Goal: Transaction & Acquisition: Purchase product/service

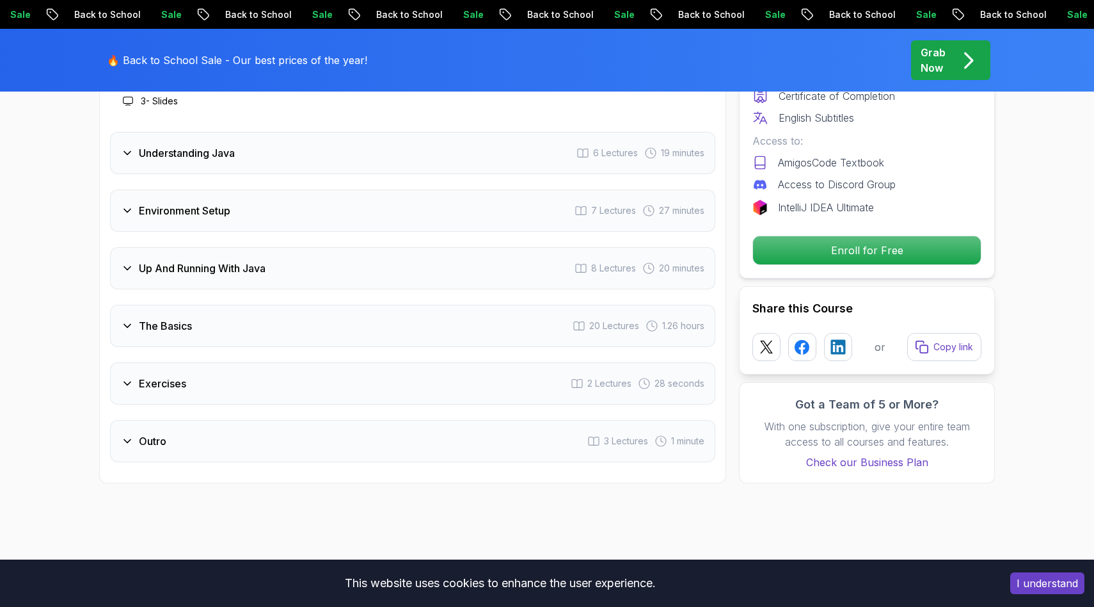
scroll to position [2041, 0]
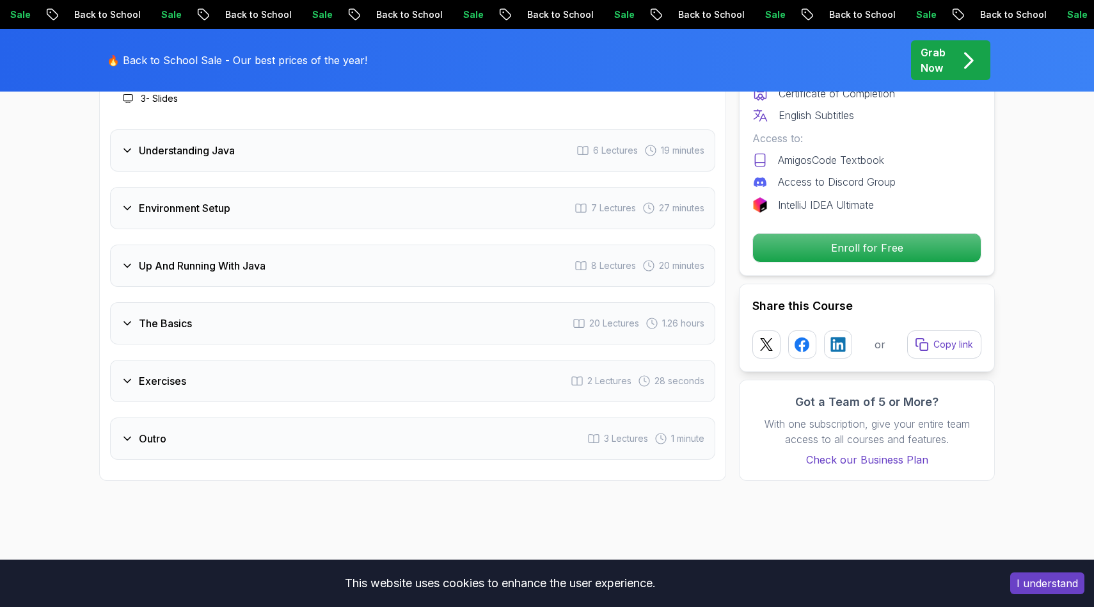
click at [159, 373] on h3 "Exercises" at bounding box center [162, 380] width 47 height 15
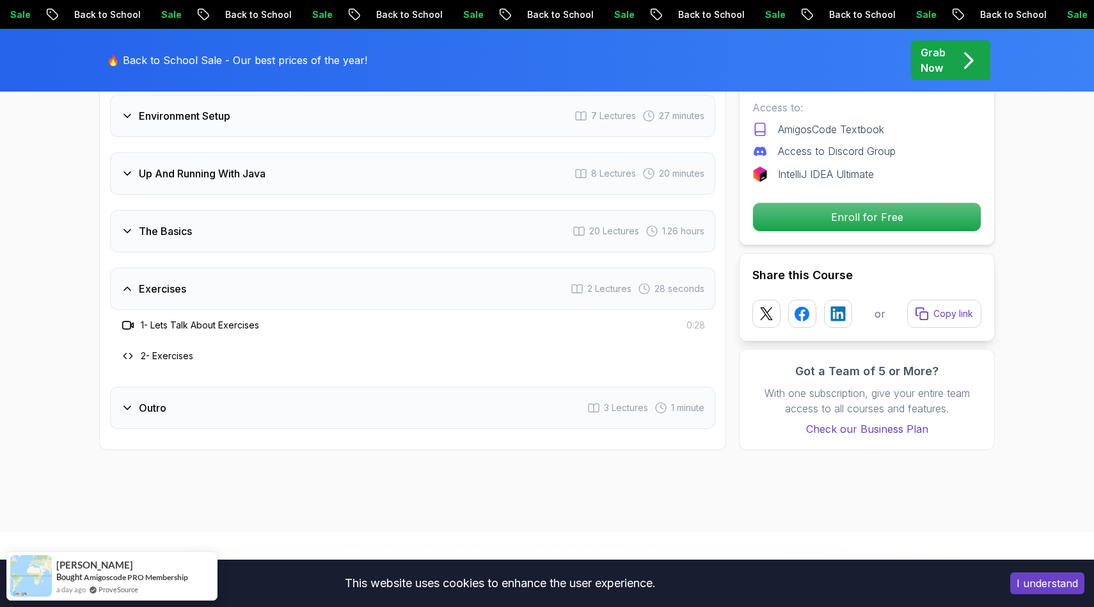
click at [154, 400] on h3 "Outro" at bounding box center [153, 407] width 28 height 15
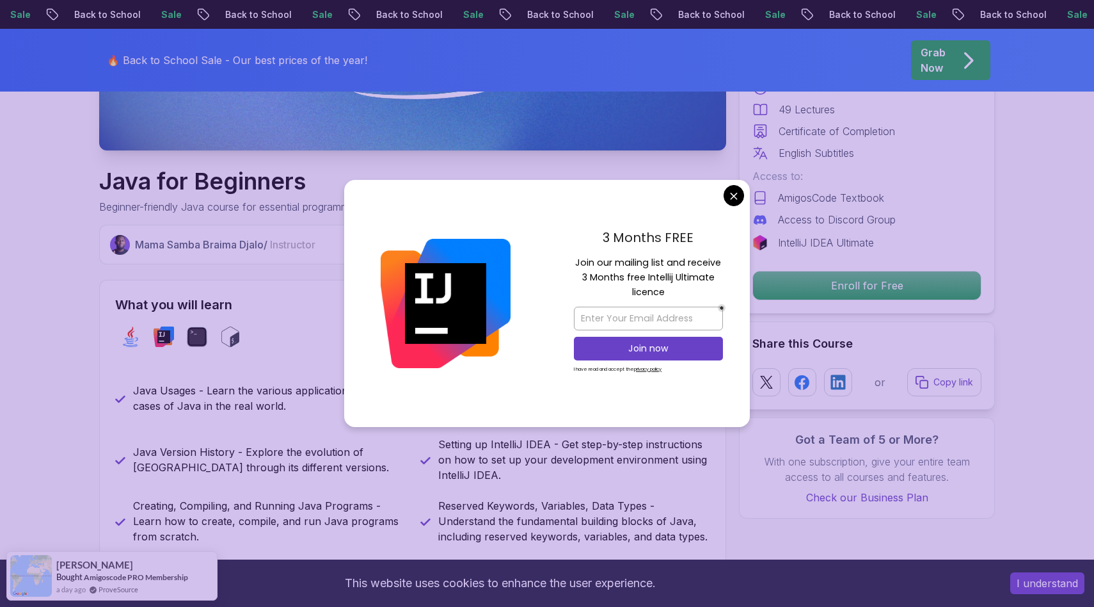
scroll to position [0, 0]
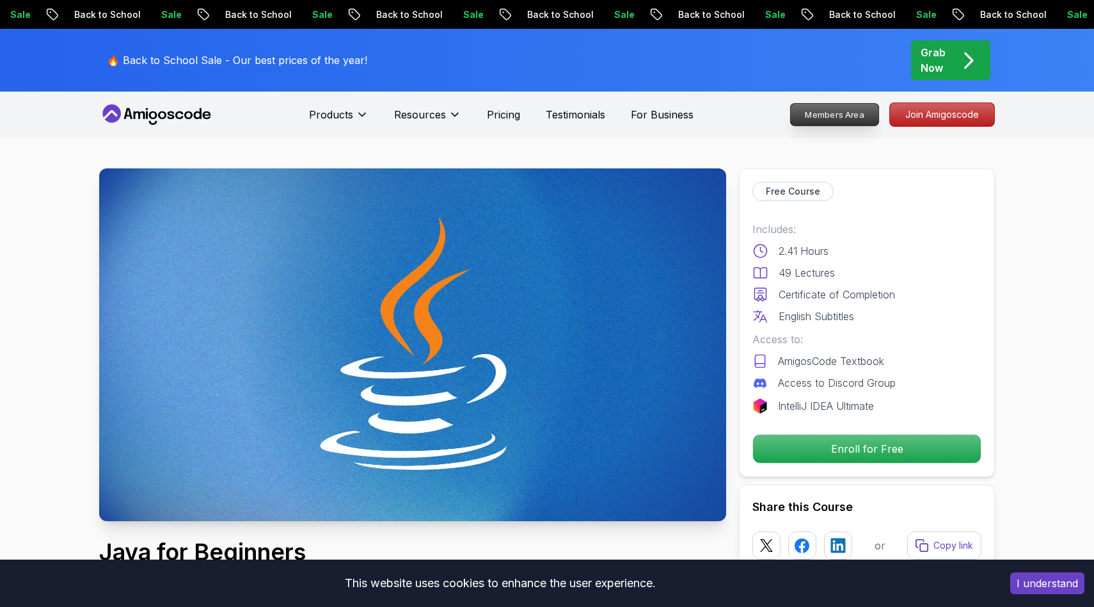
click at [849, 112] on p "Members Area" at bounding box center [835, 115] width 88 height 22
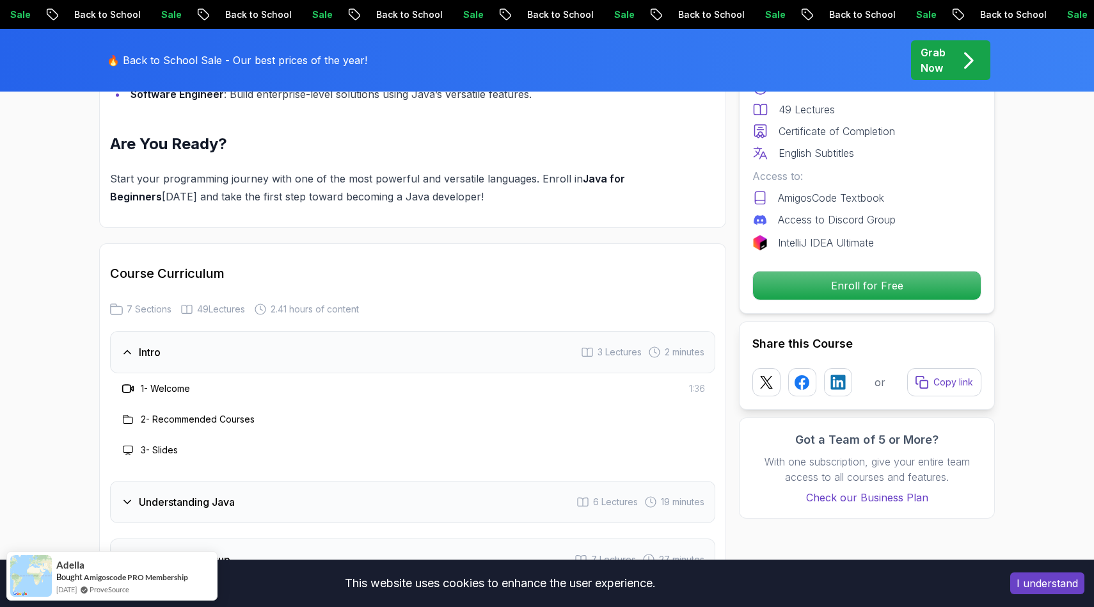
scroll to position [1682, 0]
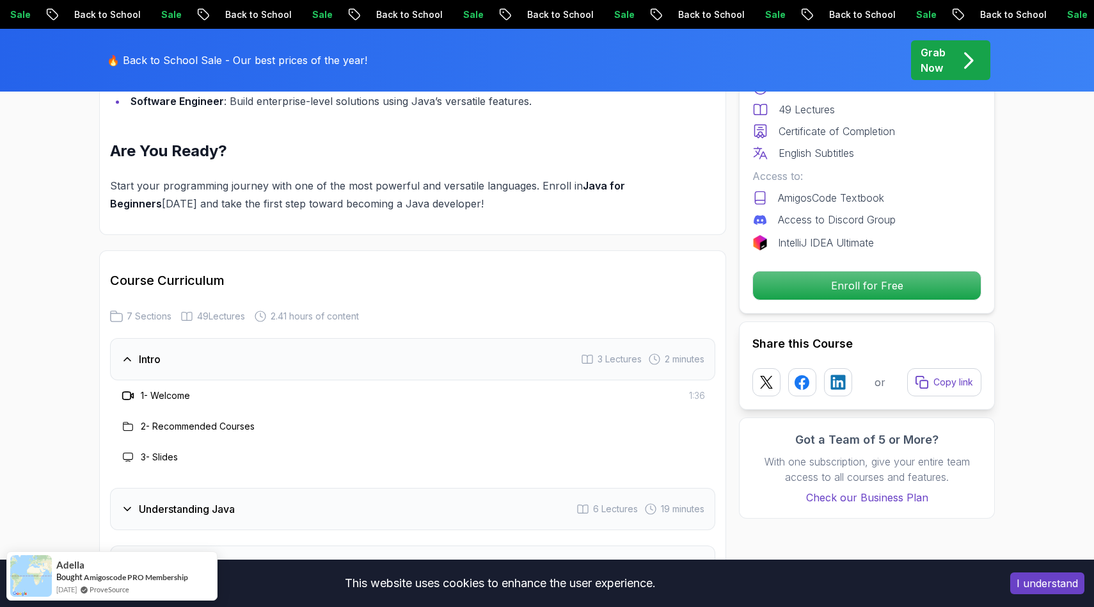
click at [1019, 583] on button "I understand" at bounding box center [1047, 583] width 74 height 22
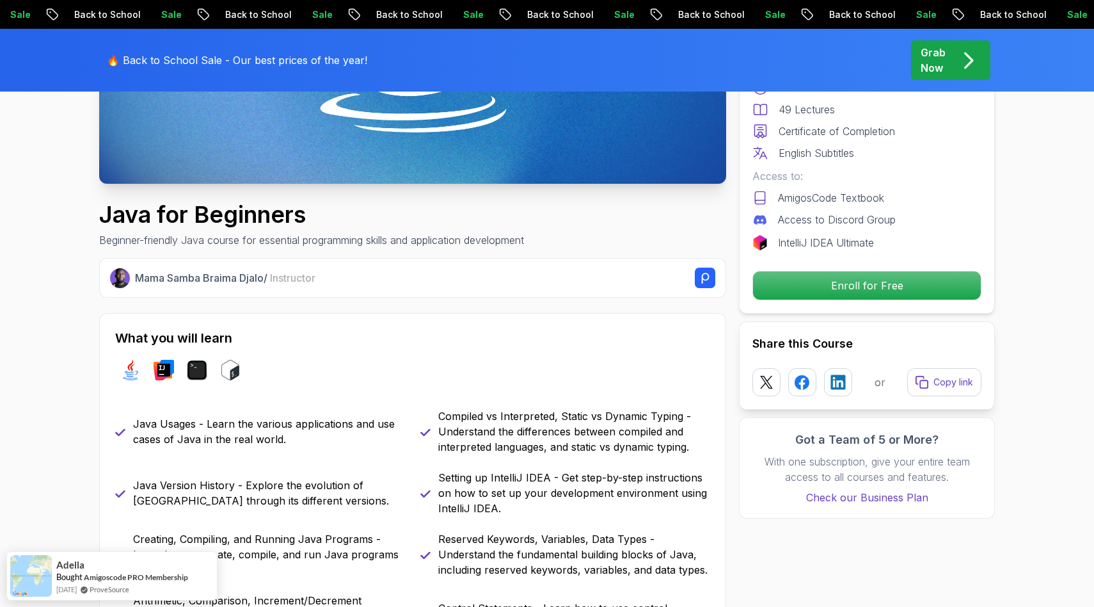
scroll to position [342, 0]
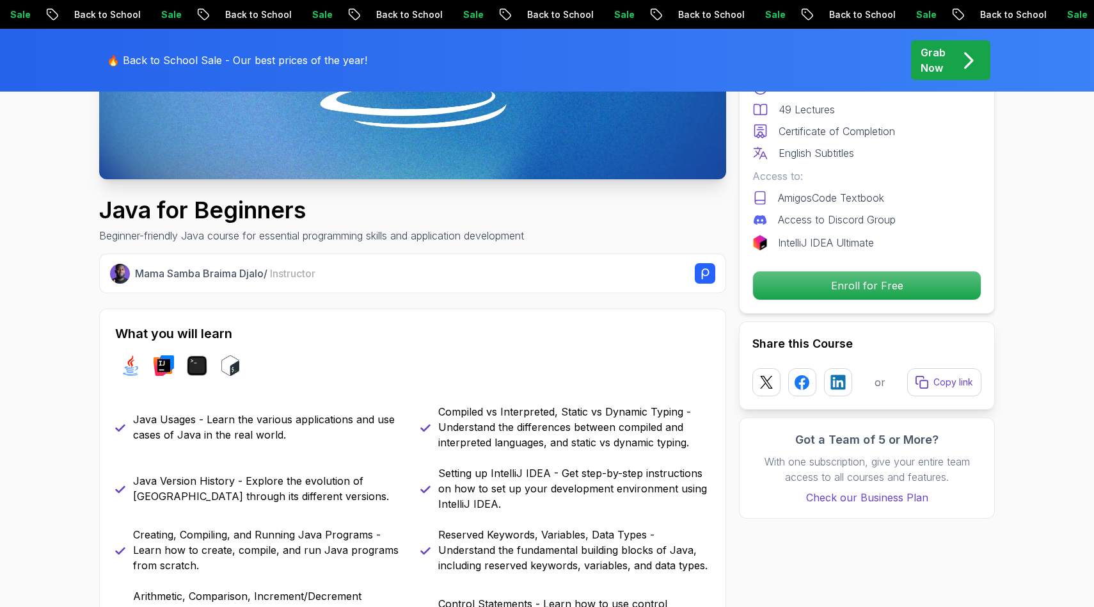
click at [182, 275] on p "Mama Samba Braima Djalo / Instructor" at bounding box center [225, 273] width 180 height 15
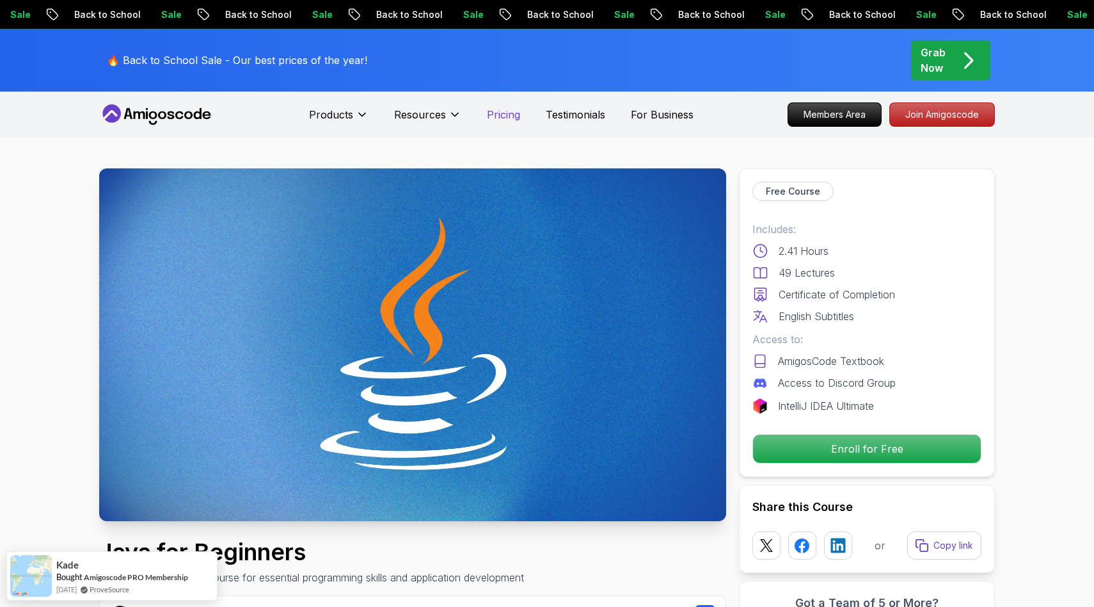
click at [498, 109] on p "Pricing" at bounding box center [503, 114] width 33 height 15
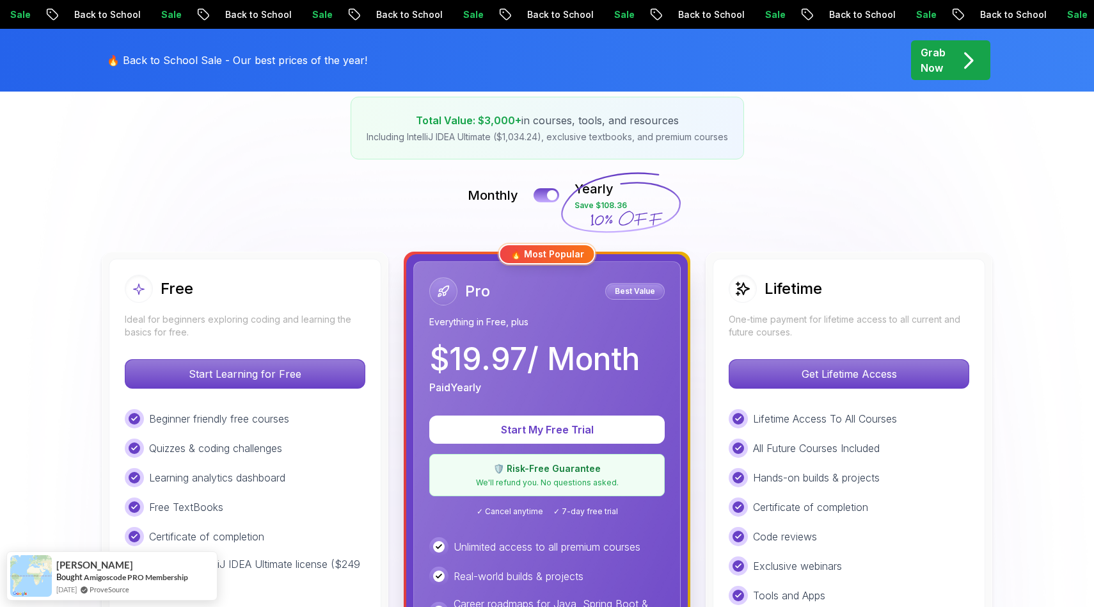
scroll to position [215, 0]
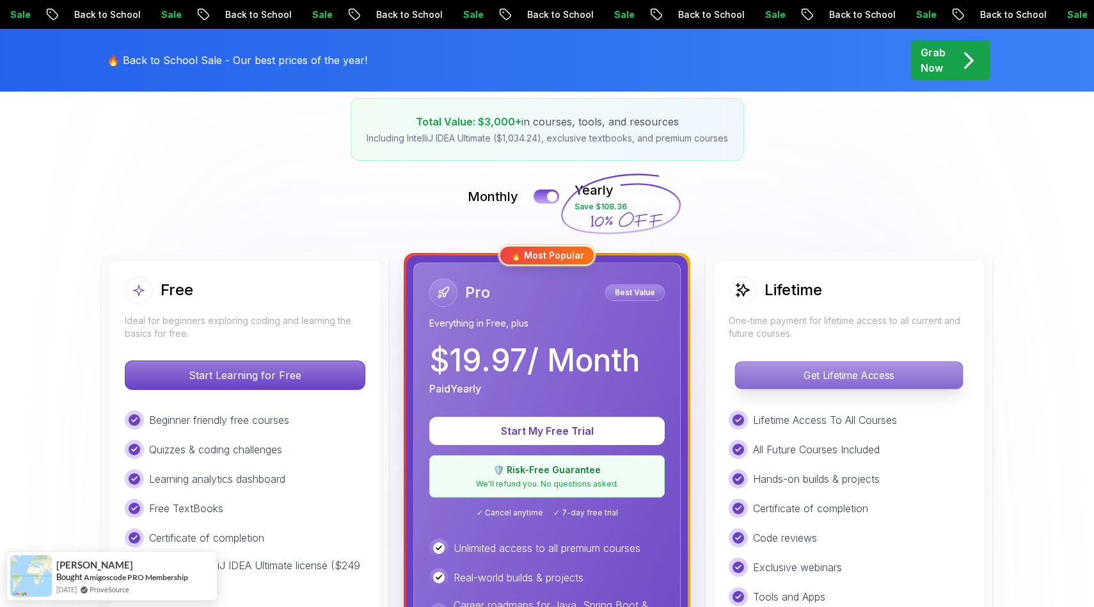
click at [854, 372] on p "Get Lifetime Access" at bounding box center [848, 375] width 227 height 27
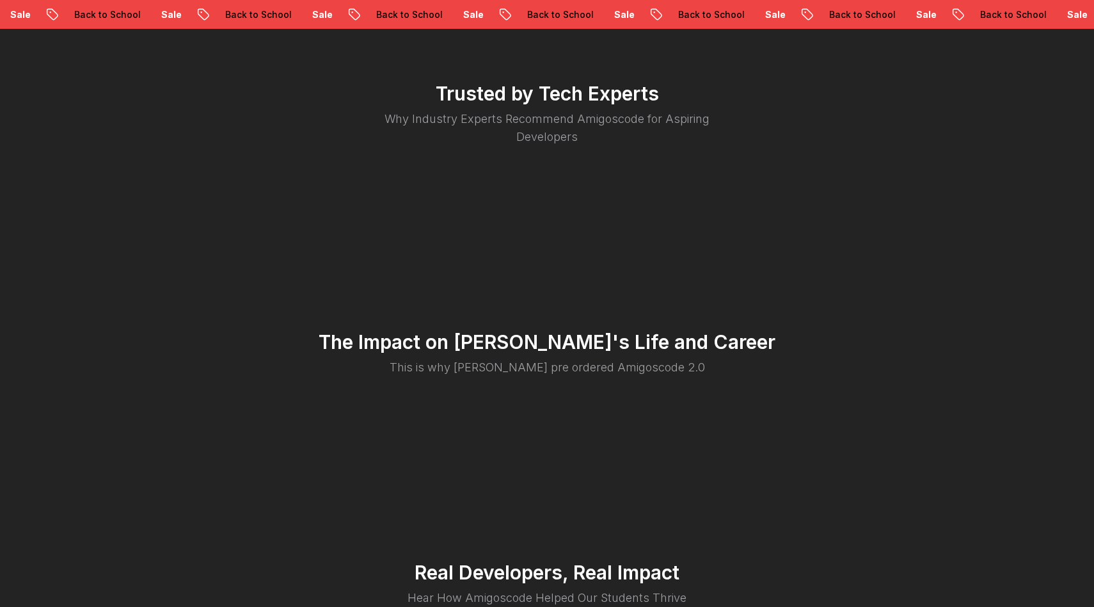
scroll to position [2023, 0]
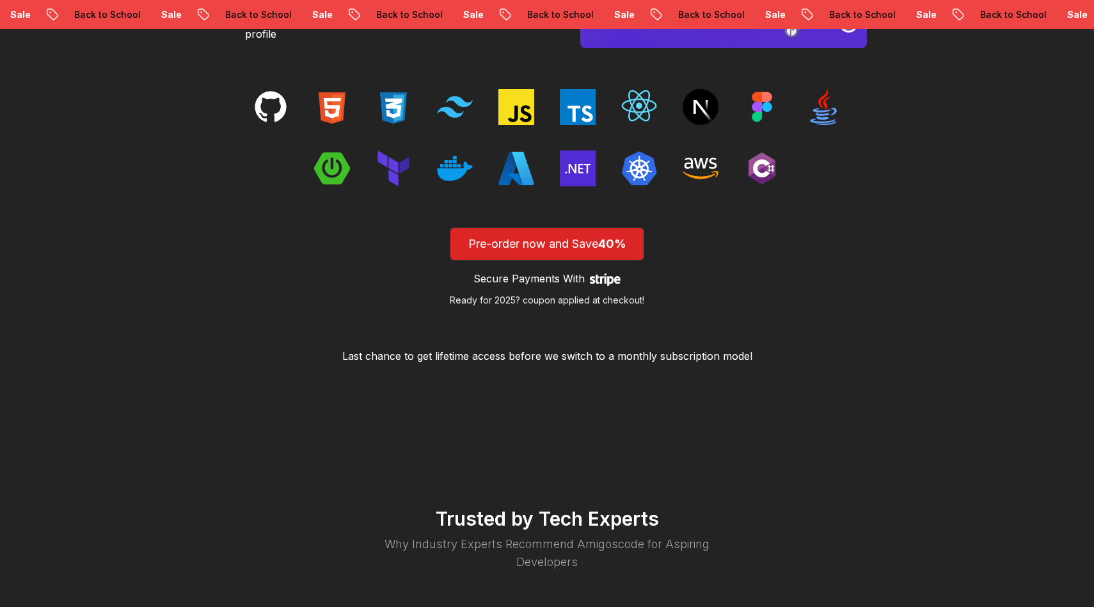
click at [580, 165] on img at bounding box center [578, 168] width 36 height 36
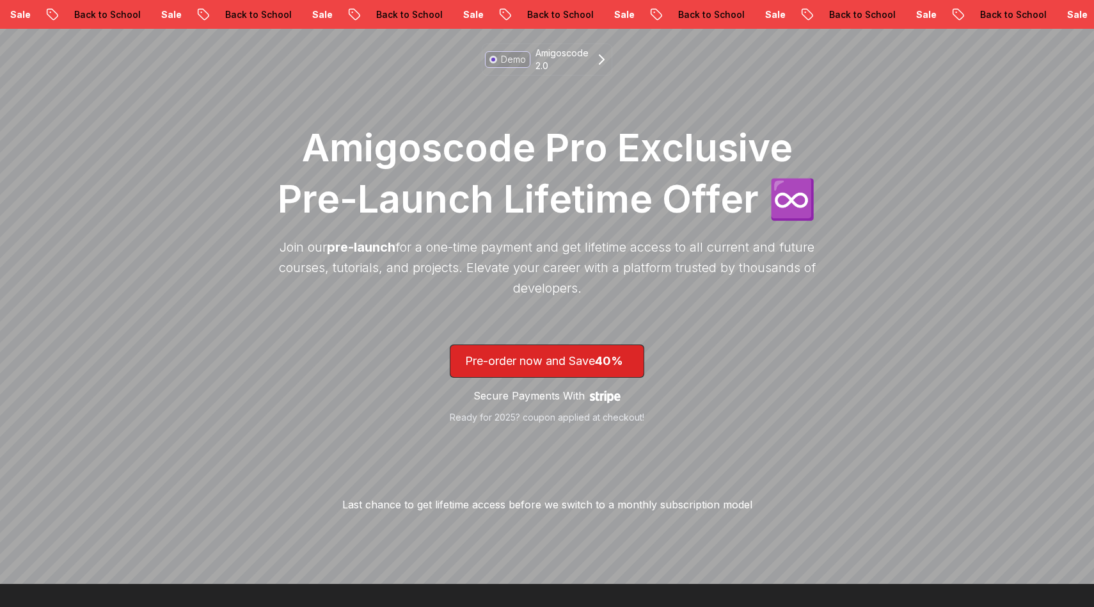
scroll to position [0, 0]
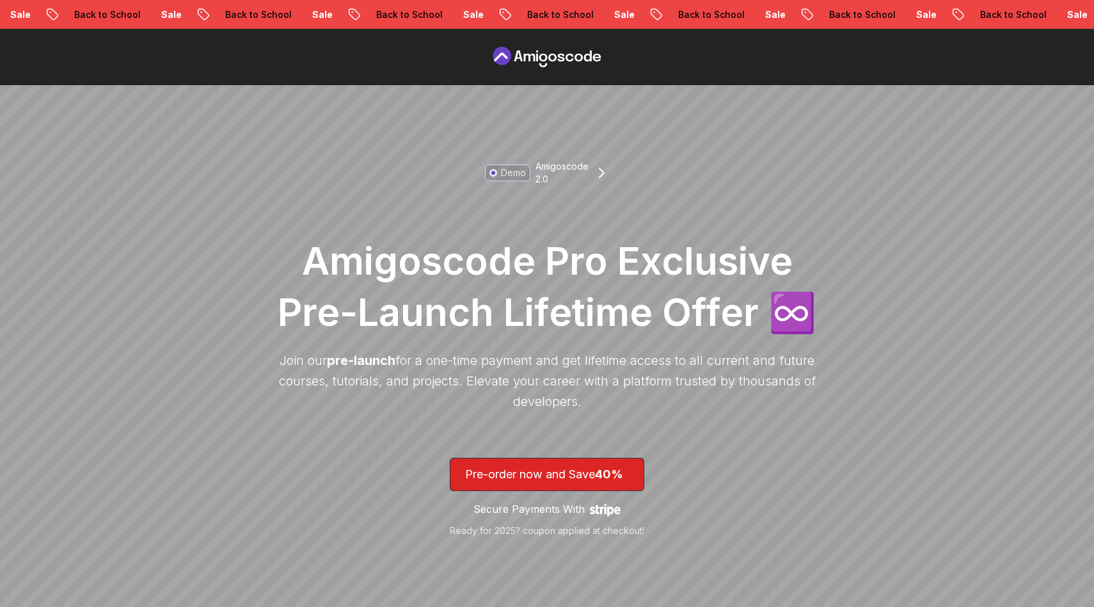
click at [551, 58] on icon at bounding box center [547, 57] width 115 height 20
click at [589, 179] on link "Demo Amigoscode 2.0" at bounding box center [547, 173] width 131 height 32
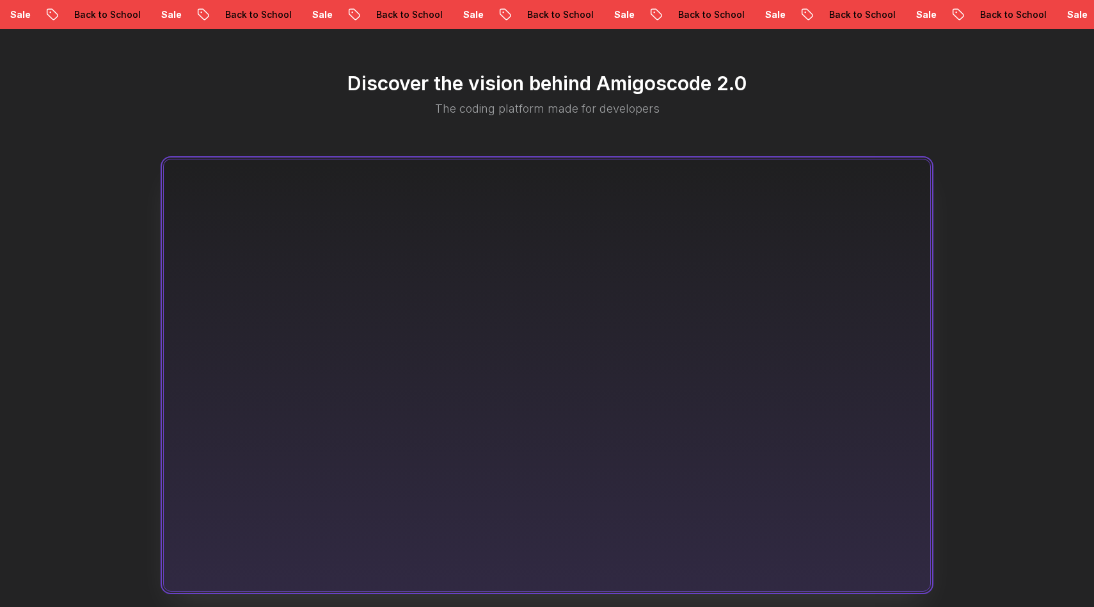
scroll to position [872, 0]
